Goal: Check status: Check status

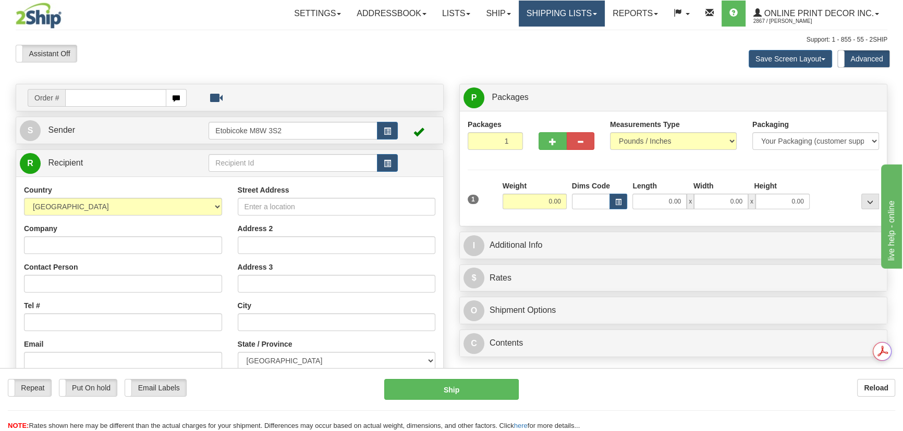
click at [580, 16] on link "Shipping lists" at bounding box center [561, 14] width 86 height 26
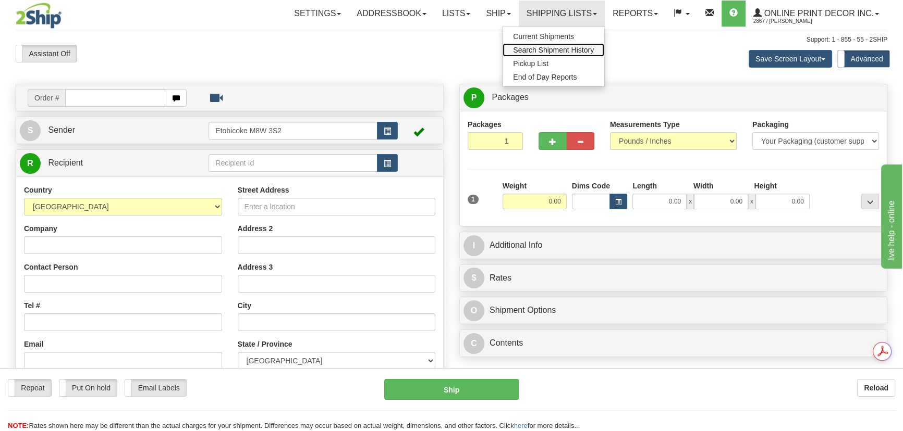
click at [598, 53] on link "Search Shipment History" at bounding box center [553, 50] width 102 height 14
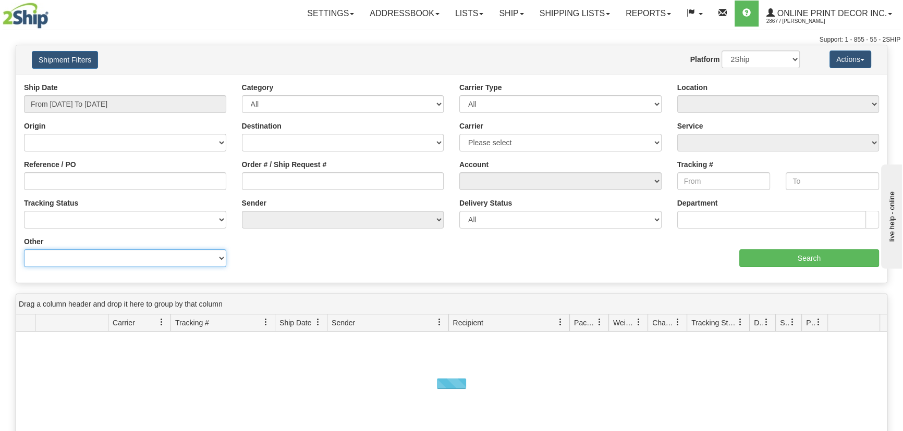
click at [49, 263] on select "Billing Account # Billing Type BOL # (LTL) Commodity Or Documents Consolidation…" at bounding box center [125, 259] width 202 height 18
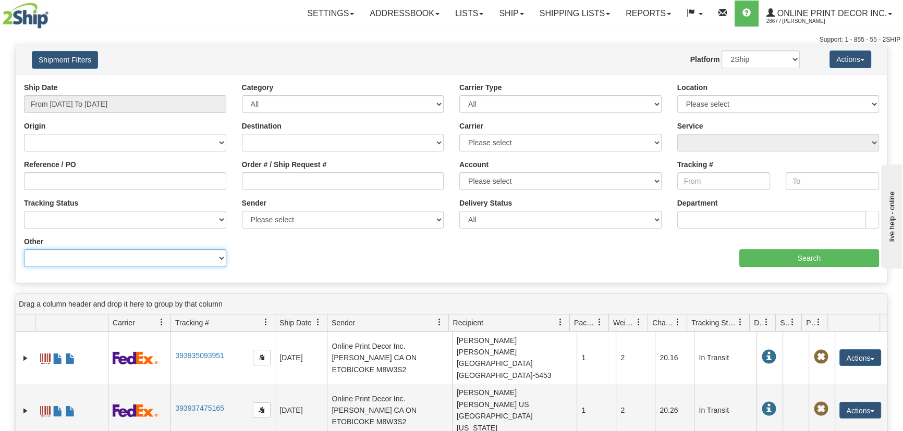
select select "Recipient_ZIP"
click at [24, 250] on select "Billing Account # Billing Type BOL # (LTL) Commodity Or Documents Consolidation…" at bounding box center [125, 259] width 202 height 18
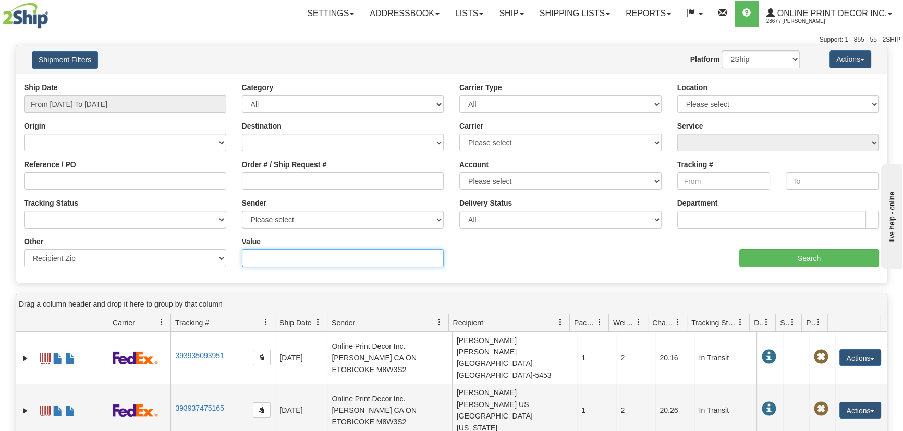
click at [282, 257] on input "Value" at bounding box center [343, 259] width 202 height 18
paste input "73025"
type input "73025"
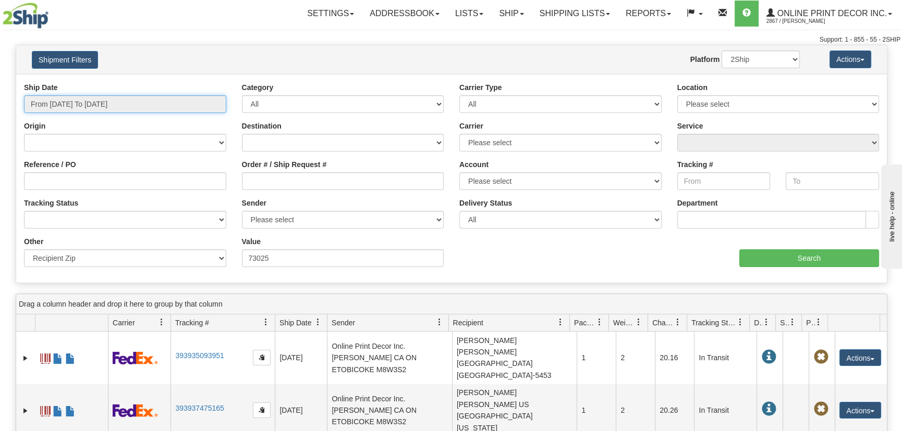
click at [73, 103] on input "From 10/06/2025 To 10/07/2025" at bounding box center [125, 104] width 202 height 18
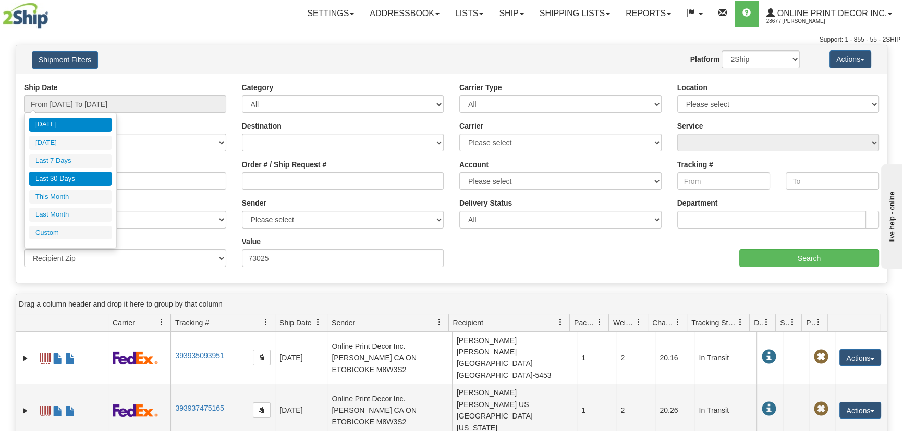
click at [71, 174] on ul "Today Yesterday Last 7 Days Last 30 Days This Month Last Month Custom" at bounding box center [70, 179] width 83 height 122
click at [71, 174] on li "Last 30 Days" at bounding box center [70, 179] width 83 height 14
type input "From 09/08/2025 To 10/07/2025"
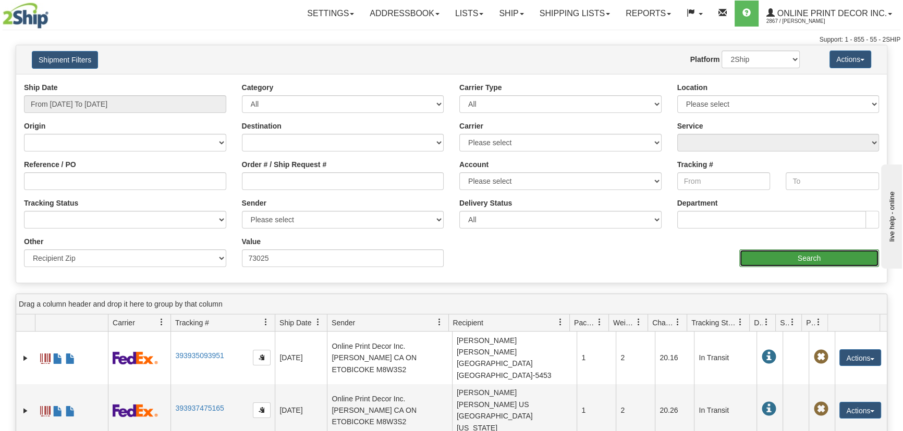
click at [754, 250] on input "Search" at bounding box center [809, 259] width 140 height 18
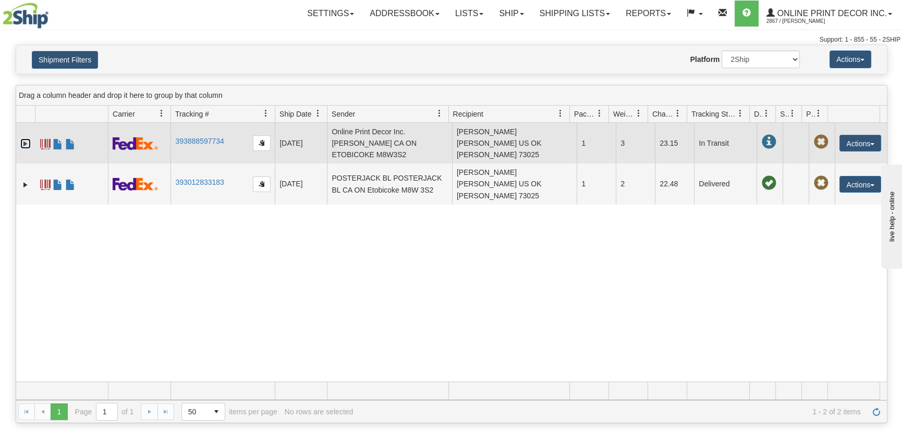
click at [25, 139] on link "Expand" at bounding box center [25, 144] width 10 height 10
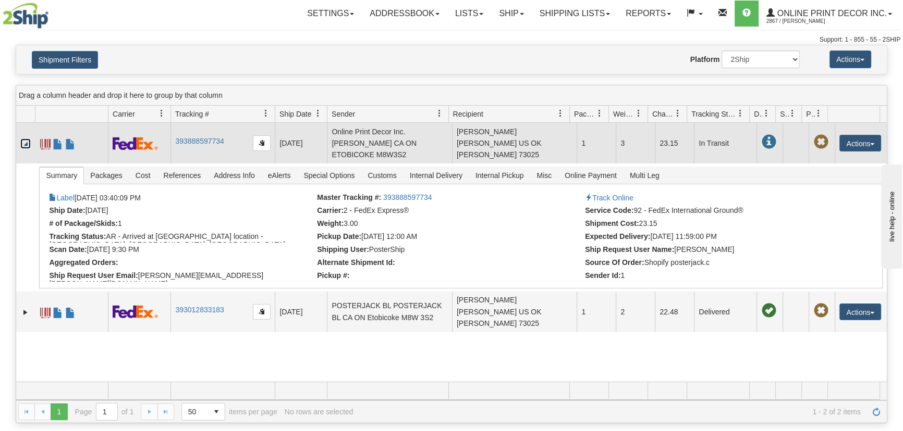
click at [199, 139] on td "393888597734" at bounding box center [222, 143] width 104 height 41
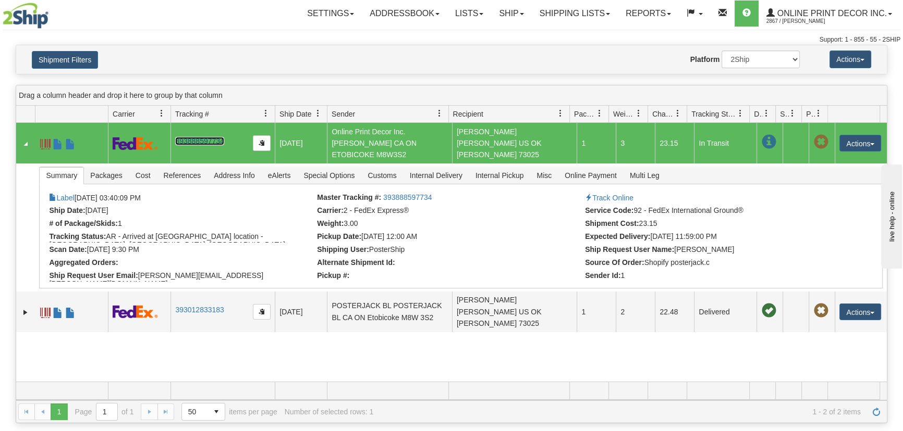
click at [201, 137] on link "393888597734" at bounding box center [199, 141] width 48 height 8
click at [0, 348] on div "Please wait... × Confirm Delete Delete Cancel × Confirm Delete Yes No Cancel × …" at bounding box center [451, 234] width 903 height 379
